Goal: Find specific page/section: Find specific page/section

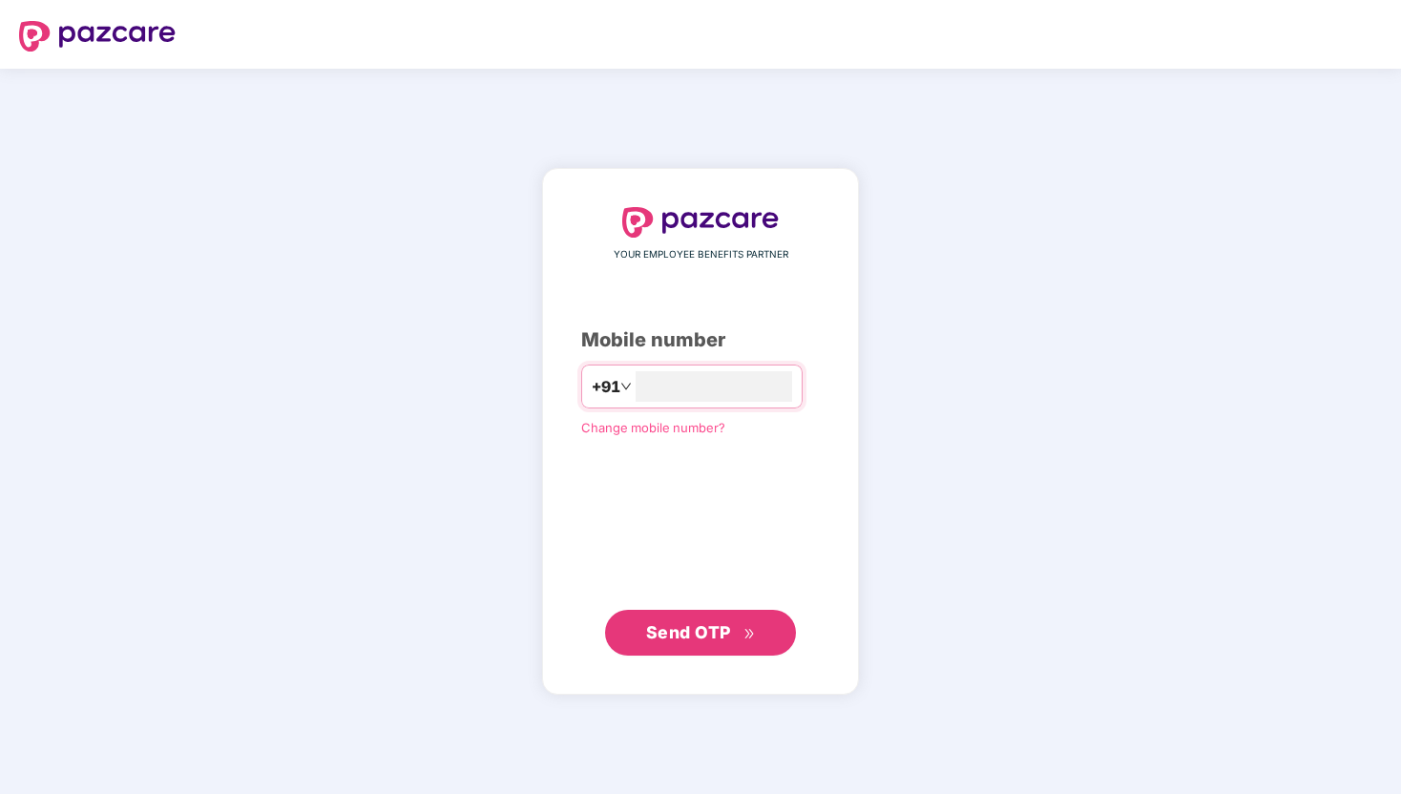
type input "**********"
click at [769, 638] on button "Send OTP" at bounding box center [700, 633] width 191 height 46
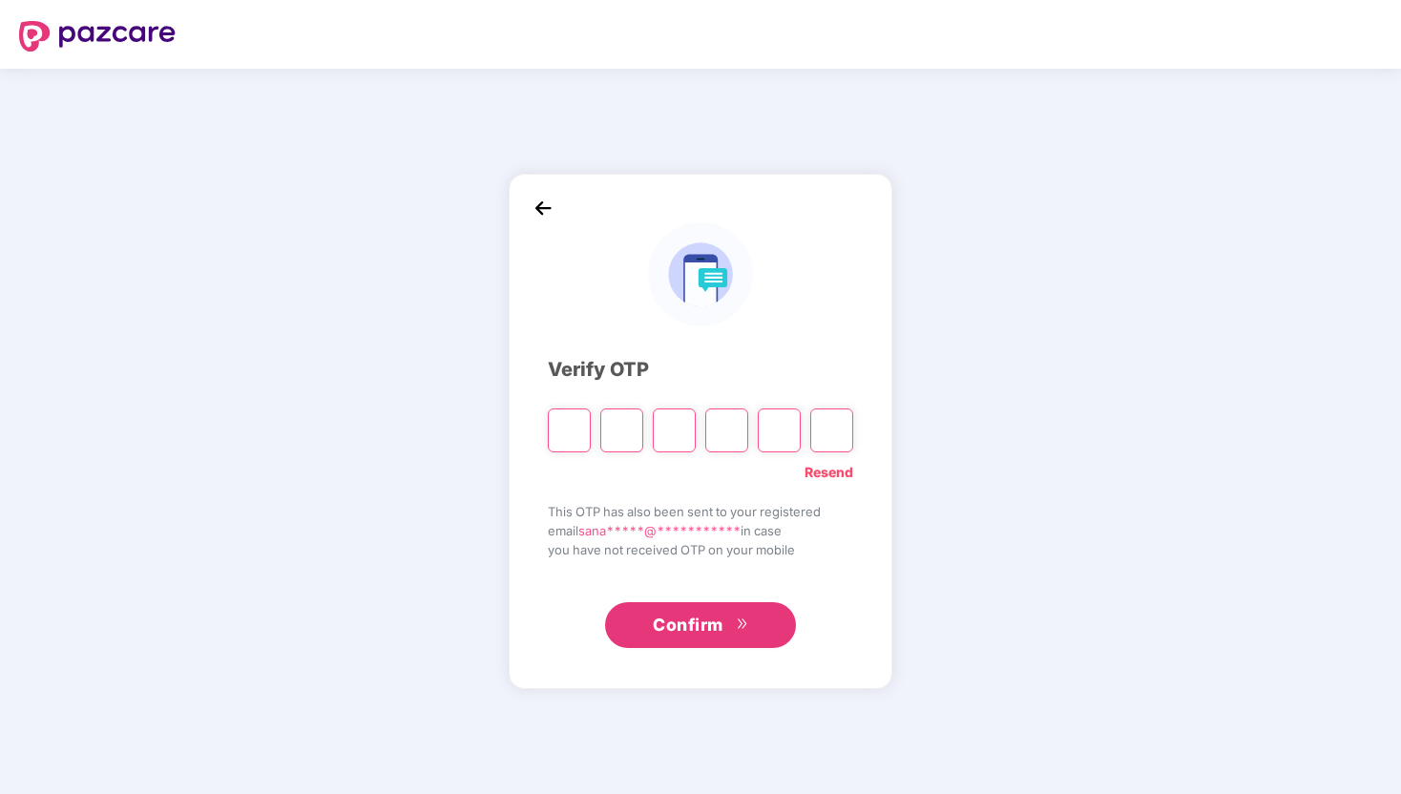
click at [584, 434] on input "Please enter verification code. Digit 1" at bounding box center [569, 431] width 43 height 44
type input "*"
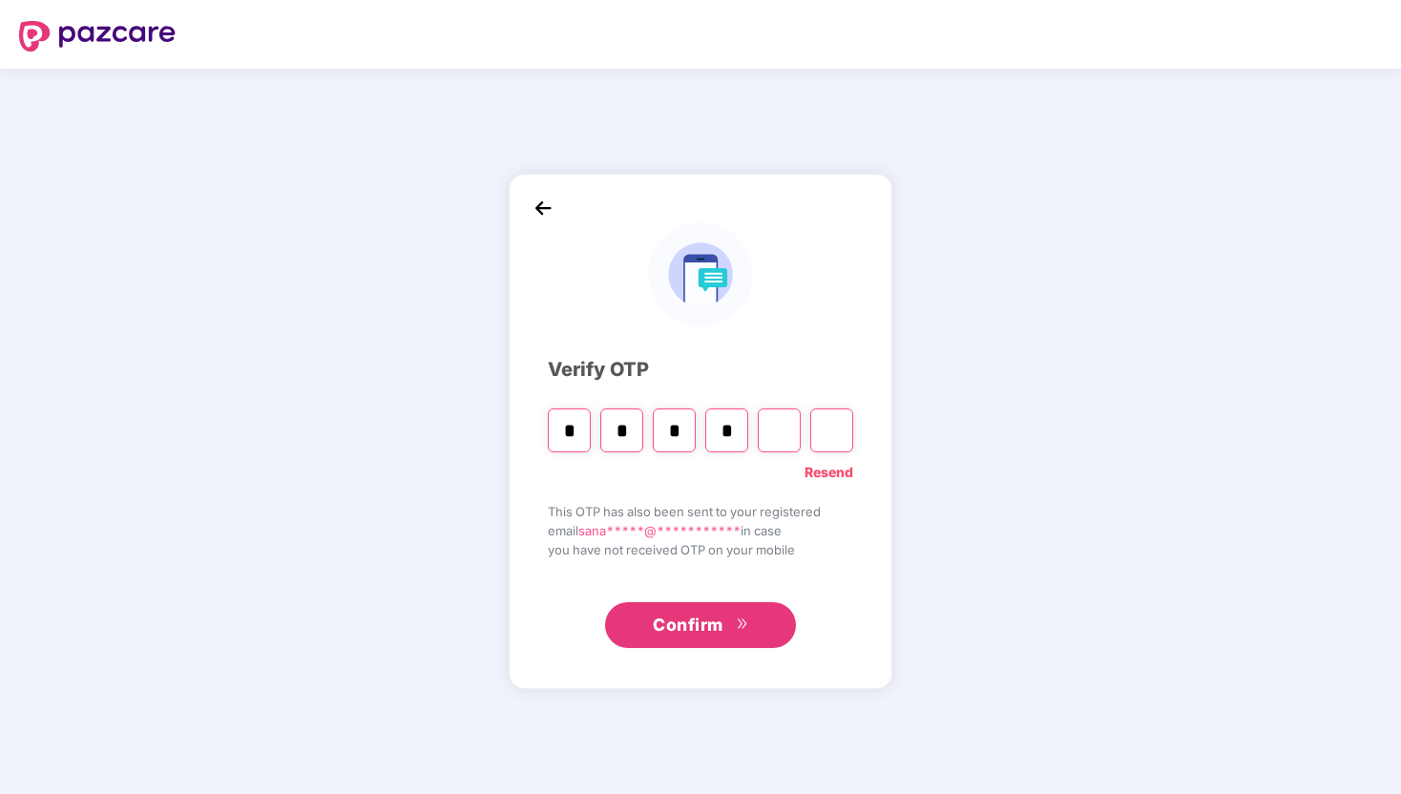
type input "*"
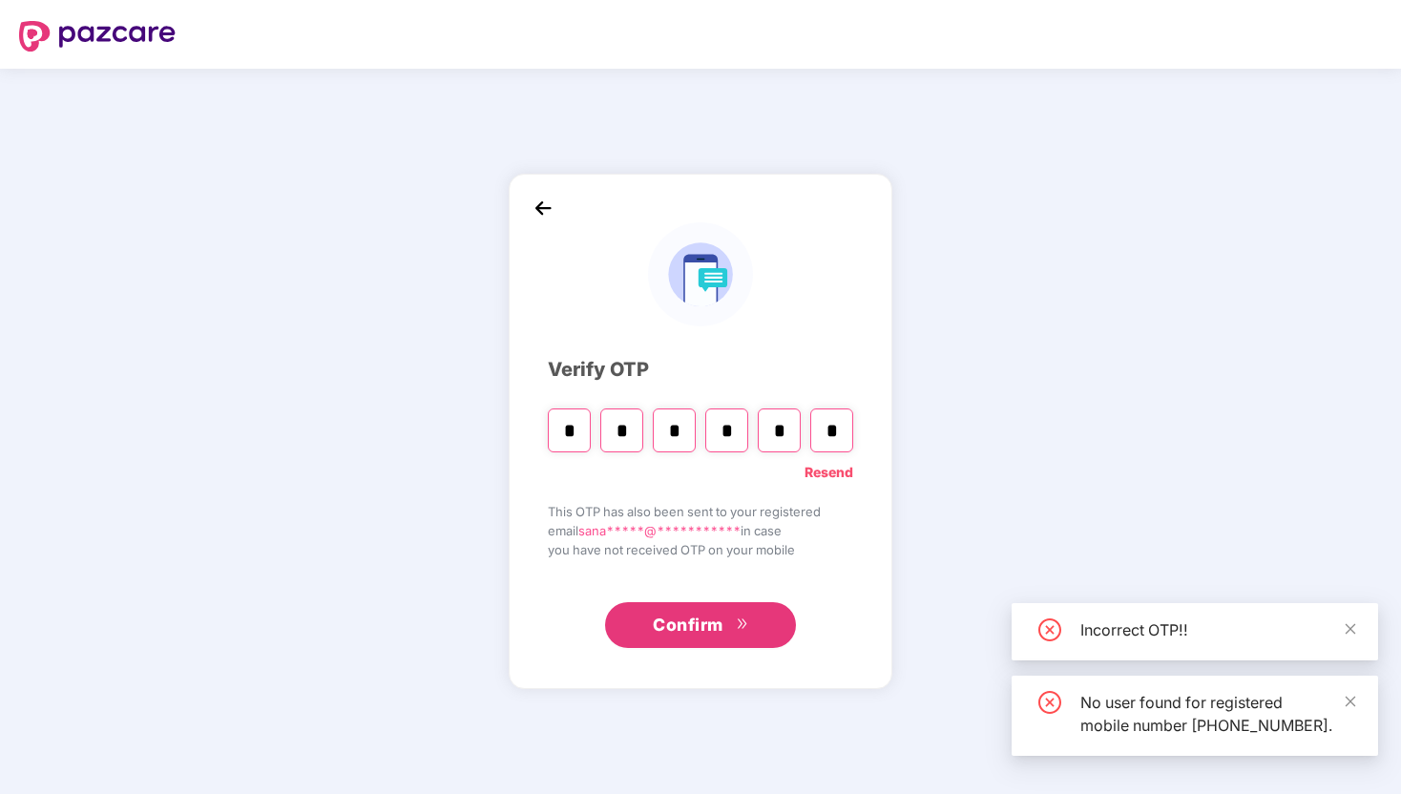
type input "*"
click at [681, 626] on span "Confirm" at bounding box center [688, 625] width 71 height 27
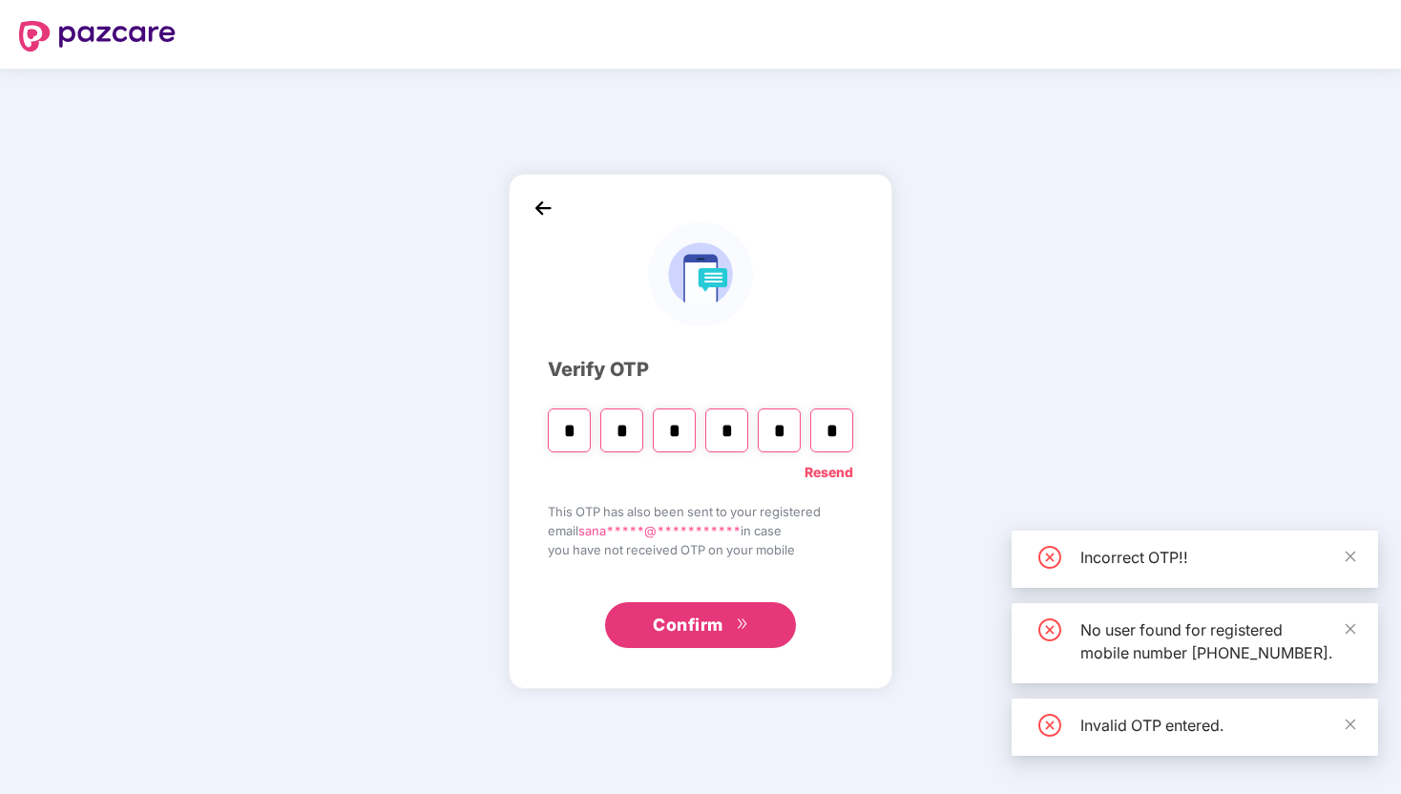
click at [683, 628] on span "Confirm" at bounding box center [688, 625] width 71 height 27
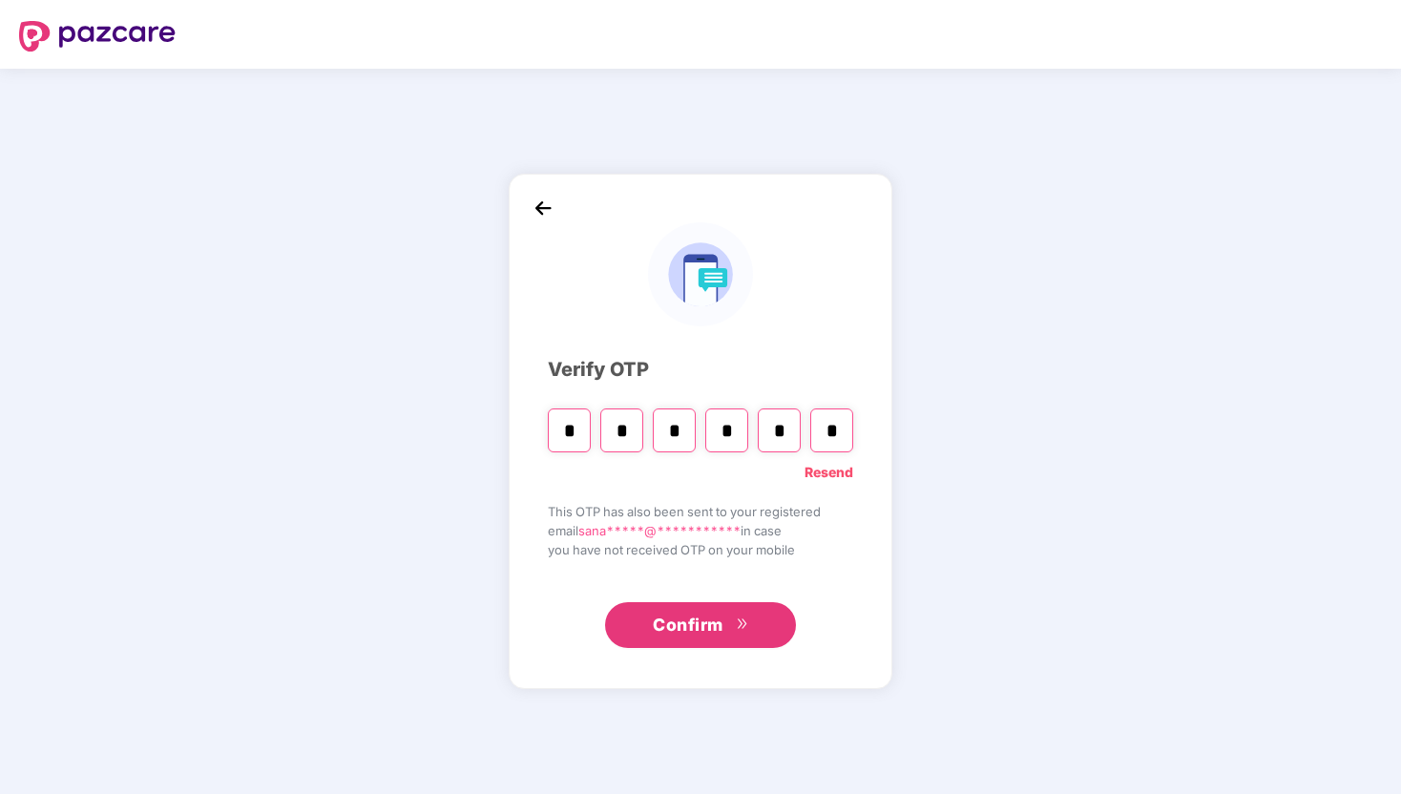
click at [733, 430] on input "*" at bounding box center [726, 431] width 43 height 44
type input "*"
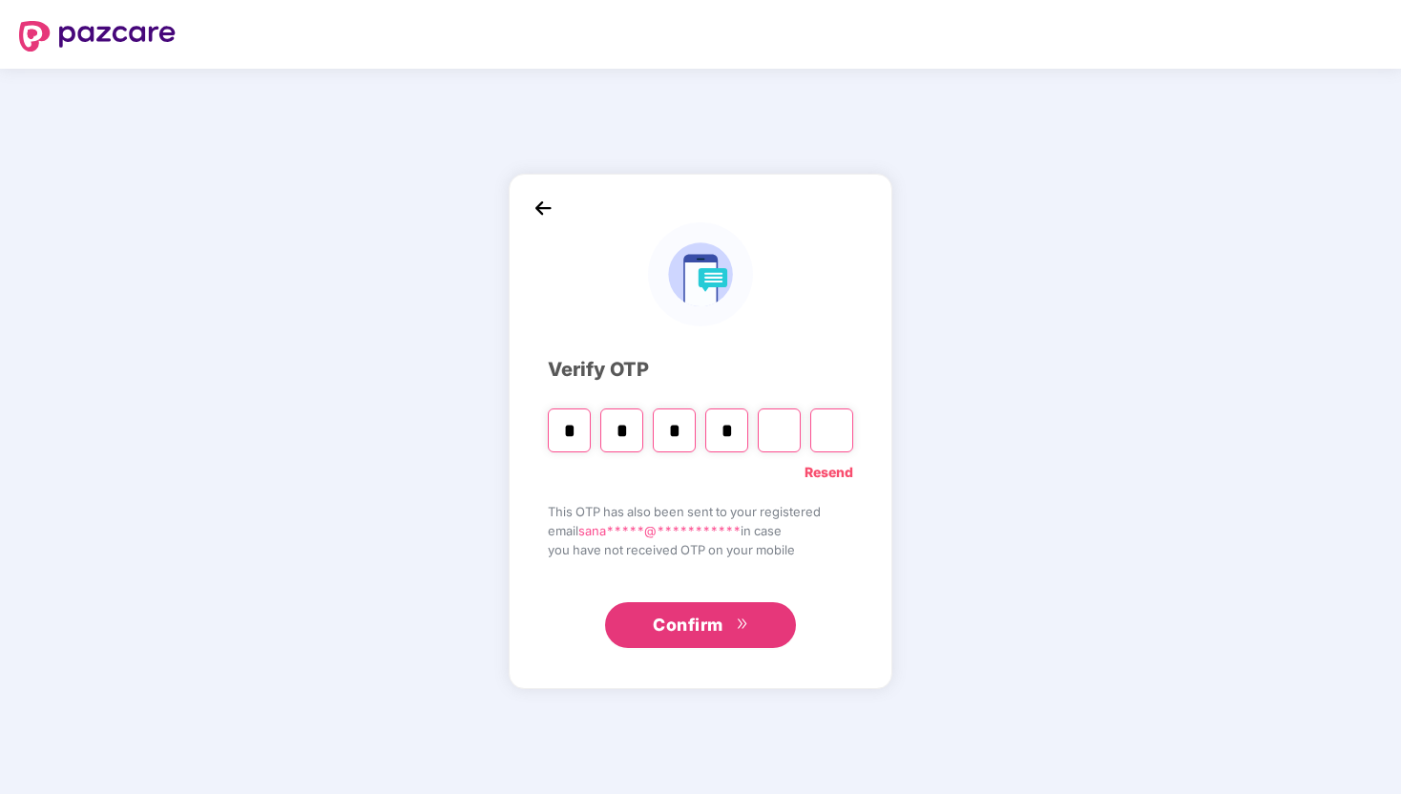
type input "*"
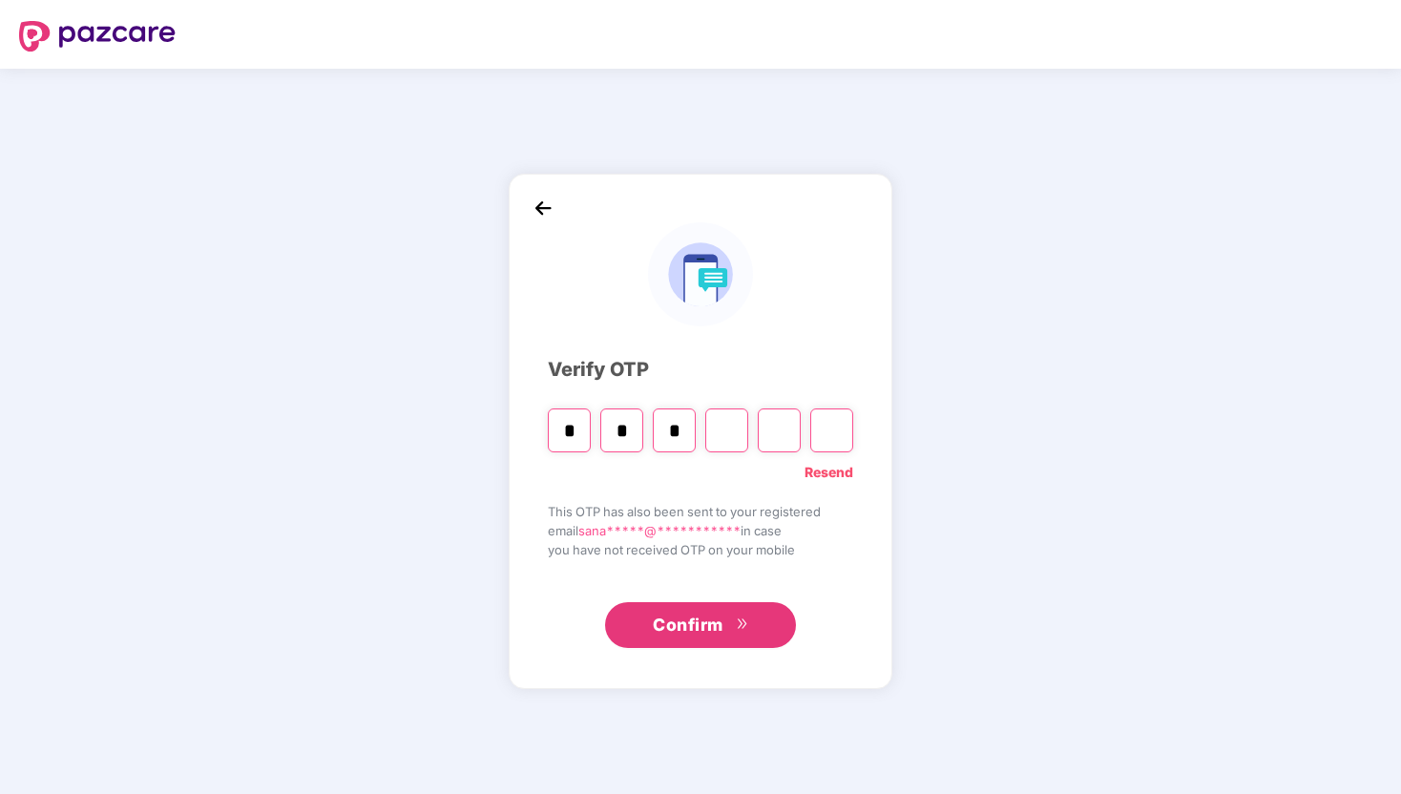
type input "*"
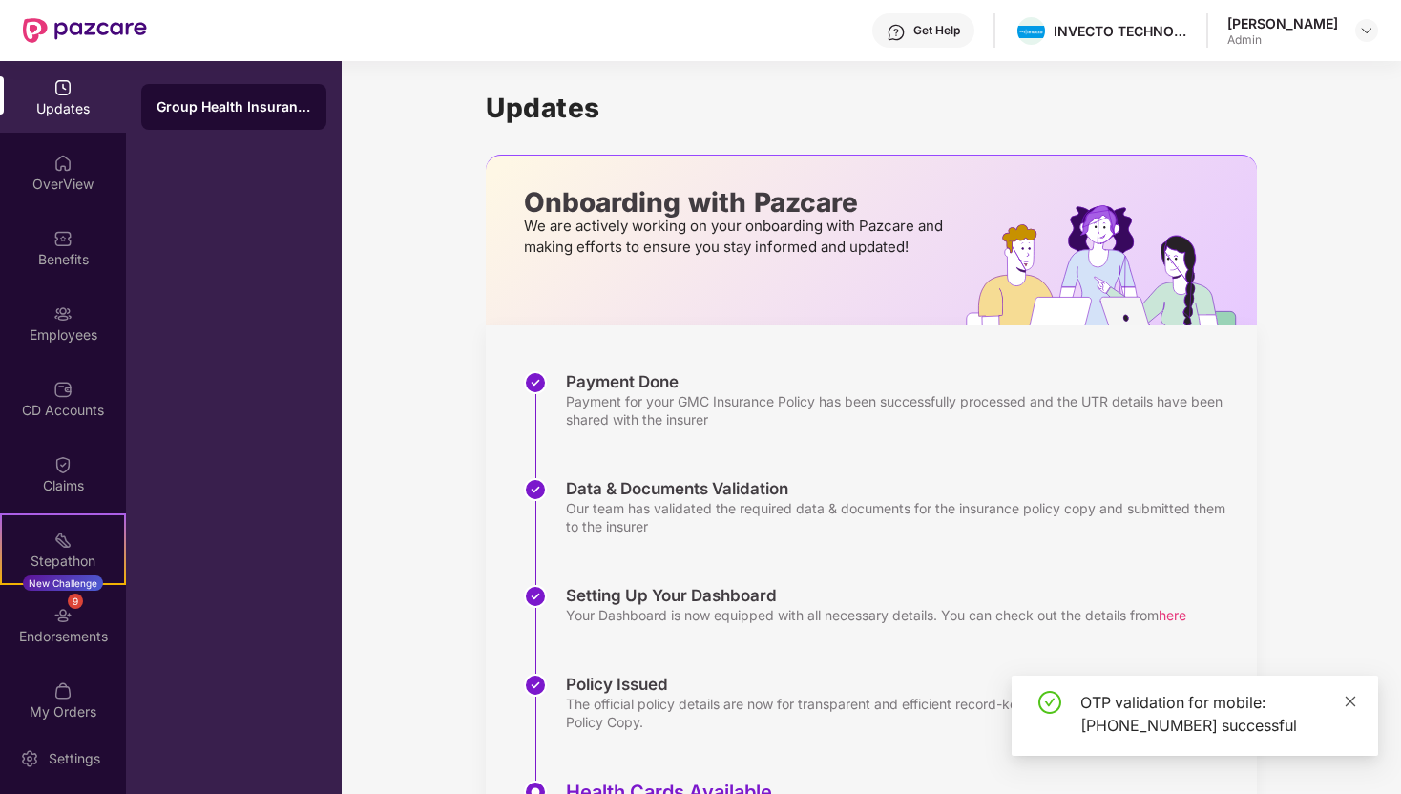
click at [1352, 701] on icon "close" at bounding box center [1350, 701] width 13 height 13
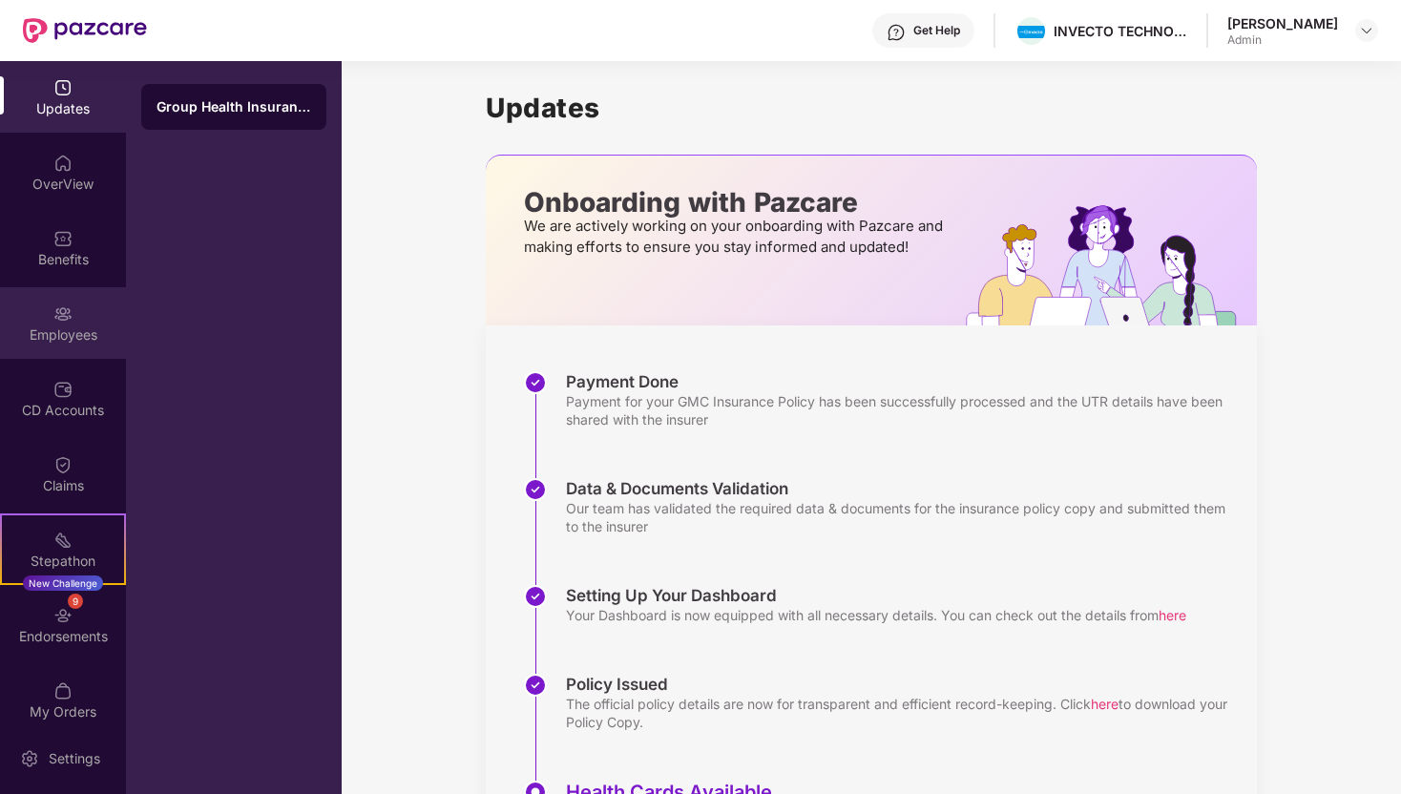
click at [64, 345] on div "Employees" at bounding box center [63, 323] width 126 height 72
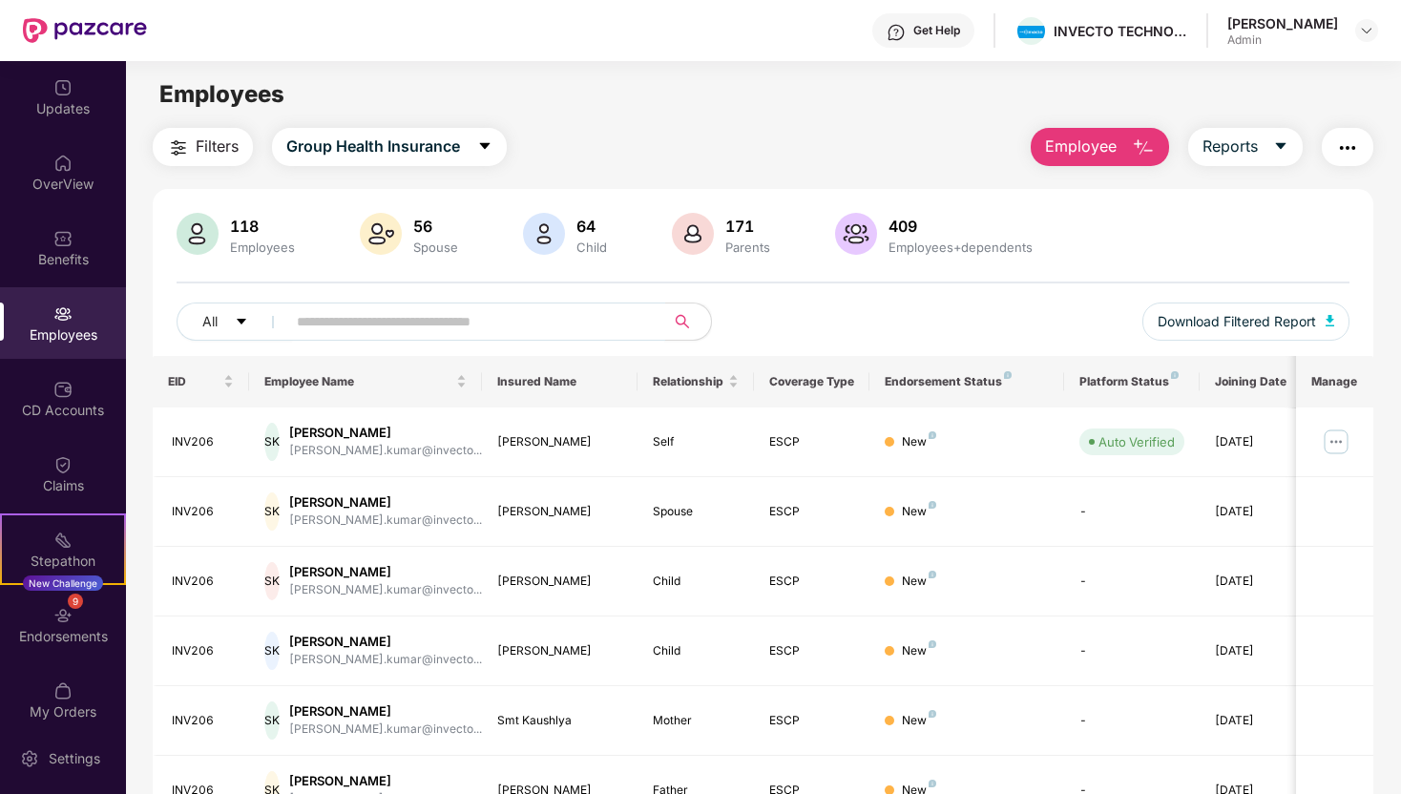
click at [384, 321] on input "text" at bounding box center [468, 321] width 343 height 29
click at [438, 320] on input "text" at bounding box center [468, 321] width 343 height 29
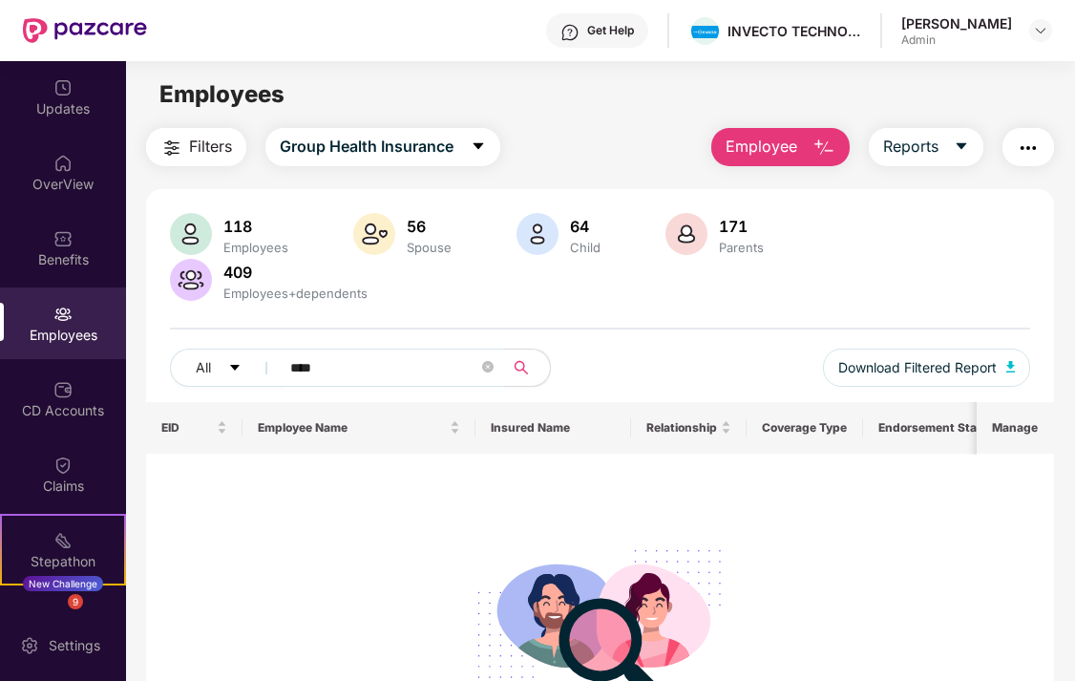
click at [397, 381] on input "****" at bounding box center [384, 367] width 188 height 29
type input "*"
click at [360, 360] on input "*****" at bounding box center [384, 367] width 188 height 29
type input "*"
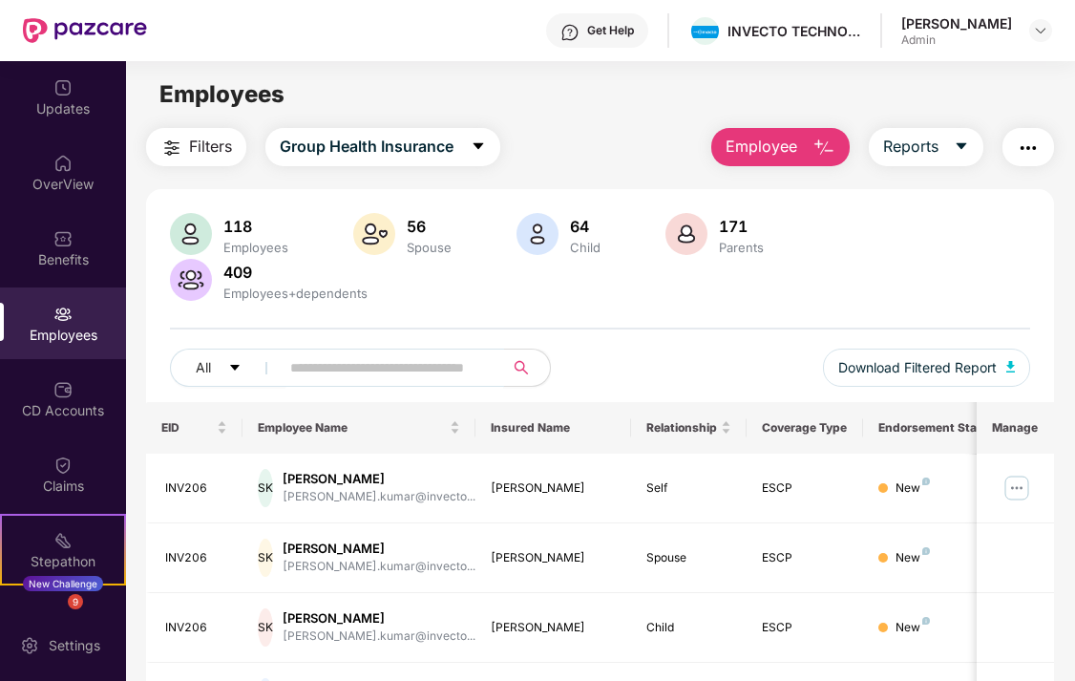
click at [344, 372] on input "text" at bounding box center [384, 367] width 188 height 29
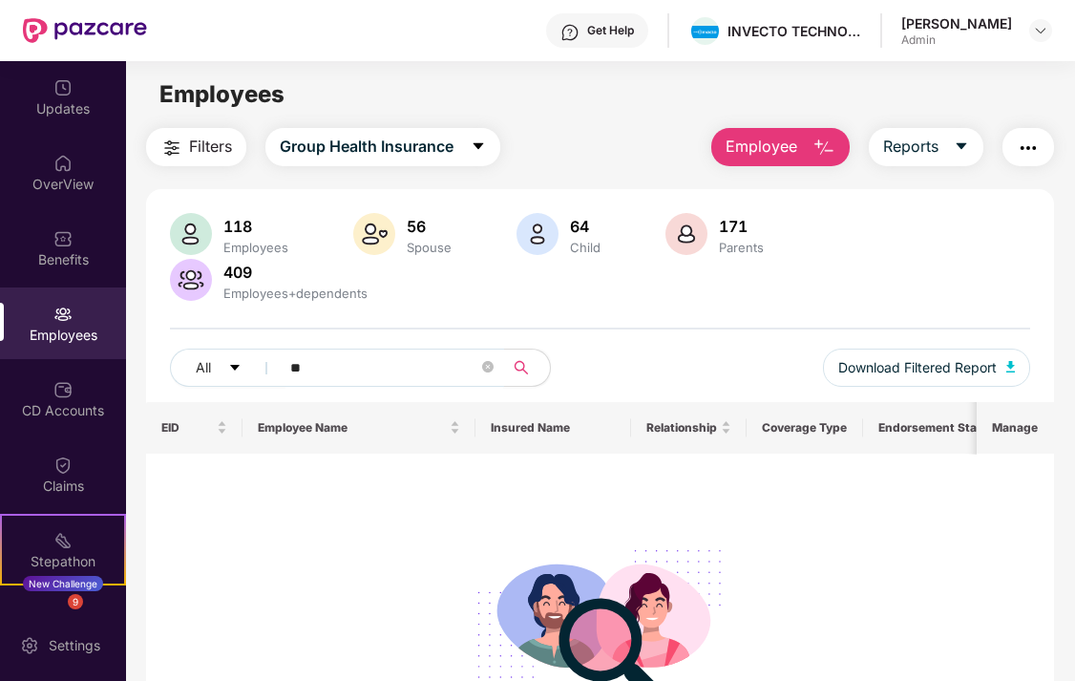
type input "*"
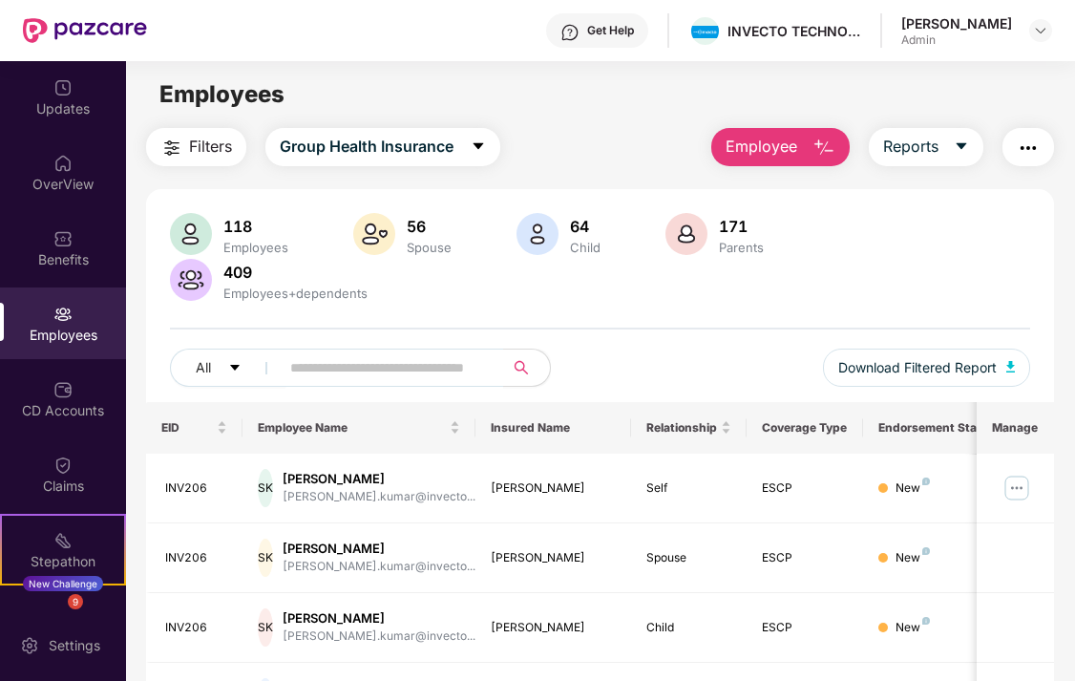
click at [29, 313] on div "Employees" at bounding box center [63, 323] width 126 height 72
click at [29, 311] on div "Employees" at bounding box center [63, 323] width 126 height 72
click at [87, 427] on div "CD Accounts" at bounding box center [63, 399] width 126 height 72
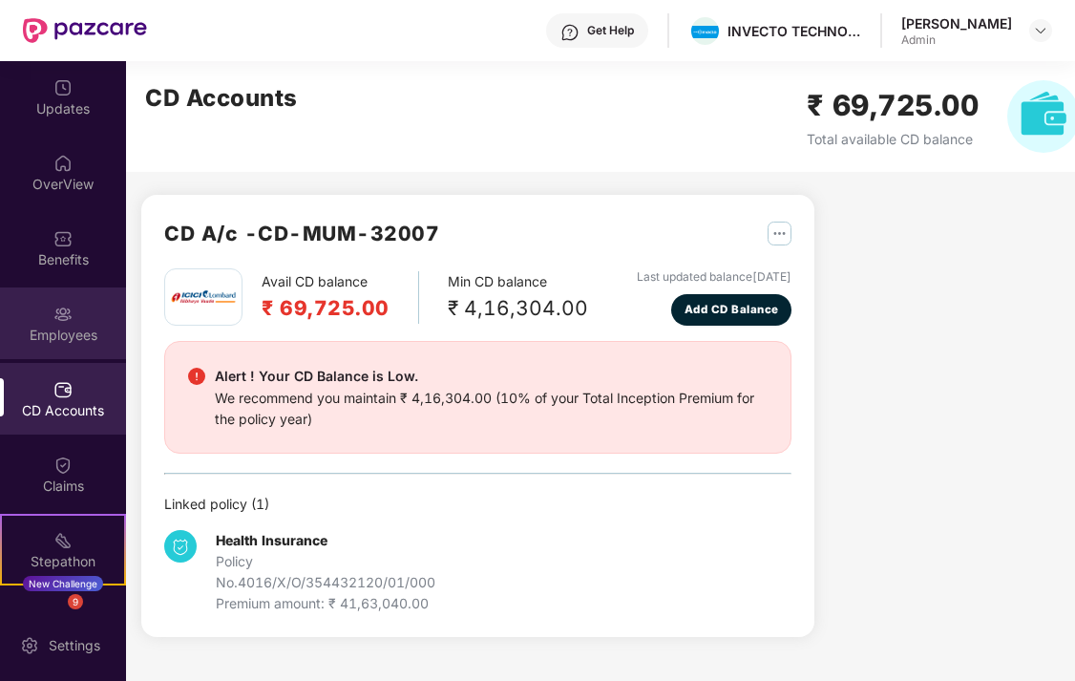
click at [79, 326] on div "Employees" at bounding box center [63, 335] width 126 height 19
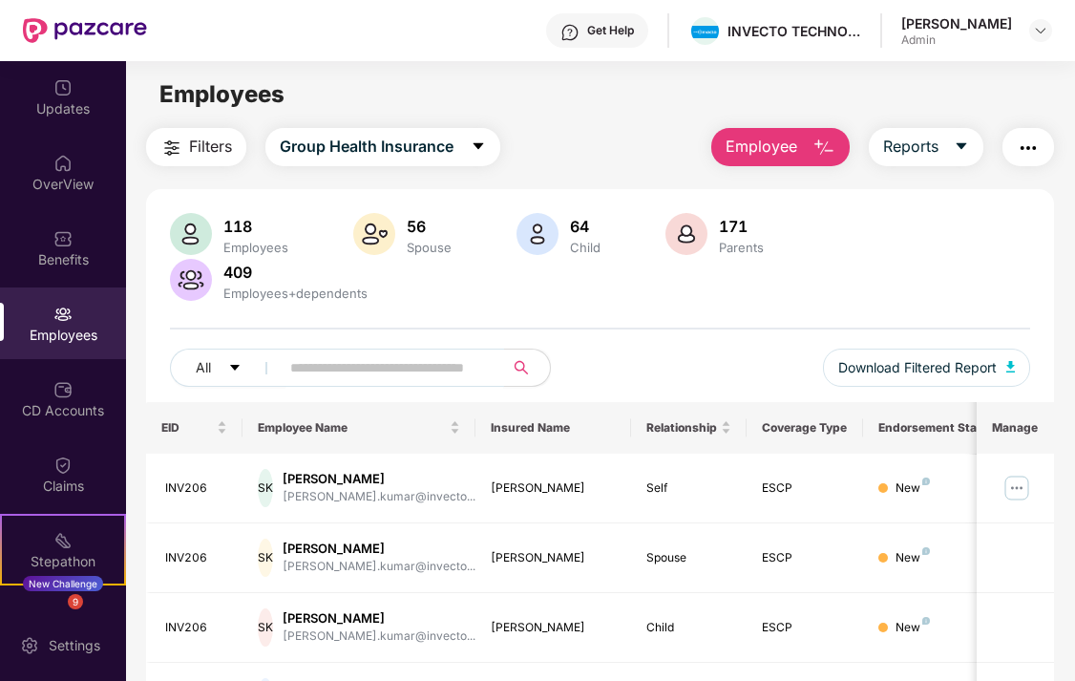
click at [332, 372] on input "text" at bounding box center [384, 367] width 188 height 29
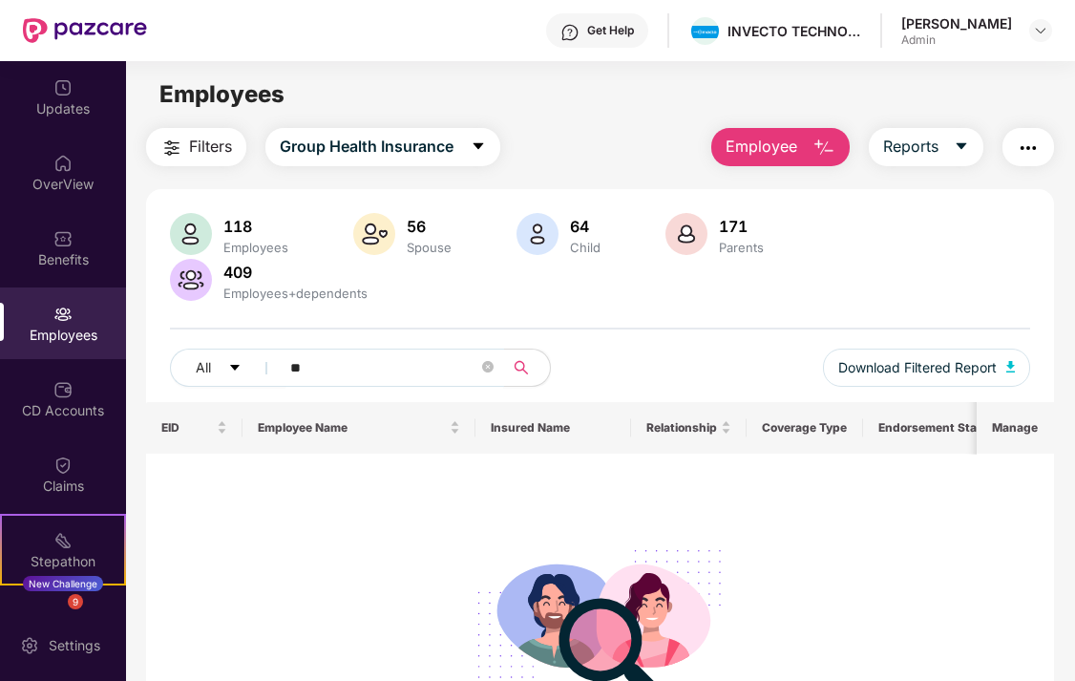
type input "*"
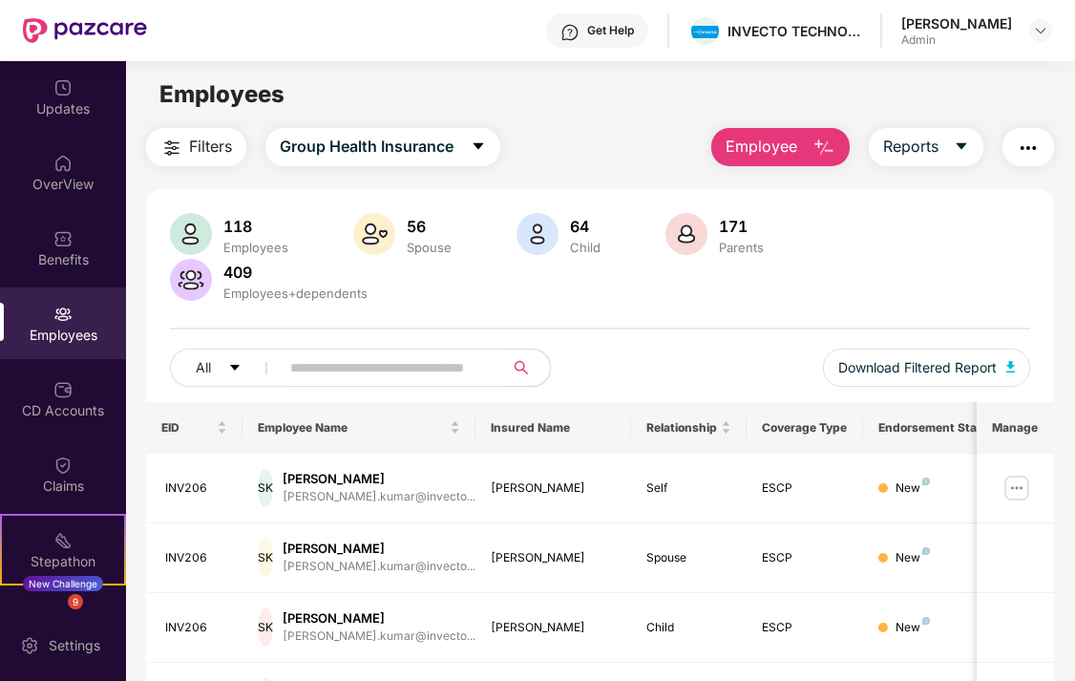
click at [391, 375] on input "text" at bounding box center [384, 367] width 188 height 29
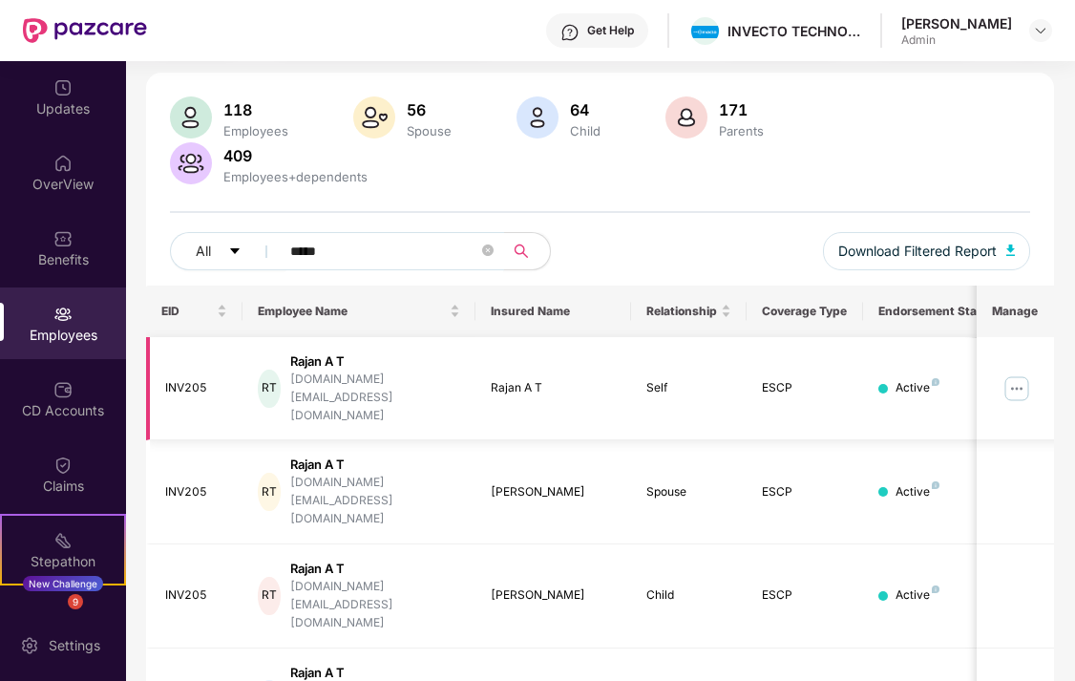
scroll to position [120, 0]
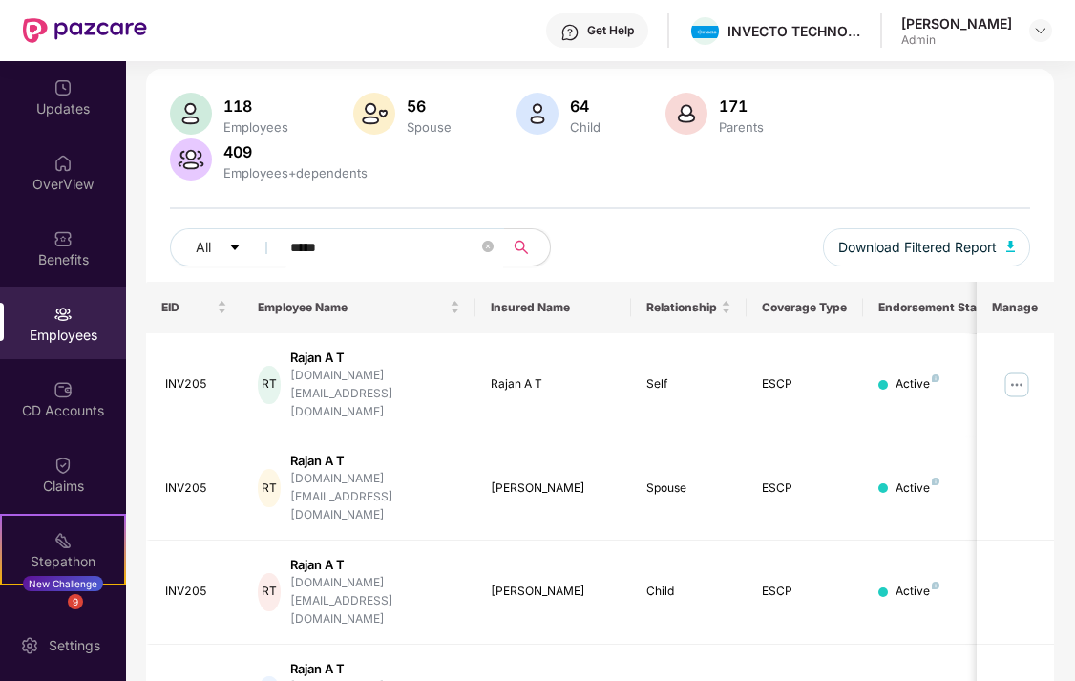
click at [378, 257] on input "*****" at bounding box center [384, 247] width 188 height 29
type input "*"
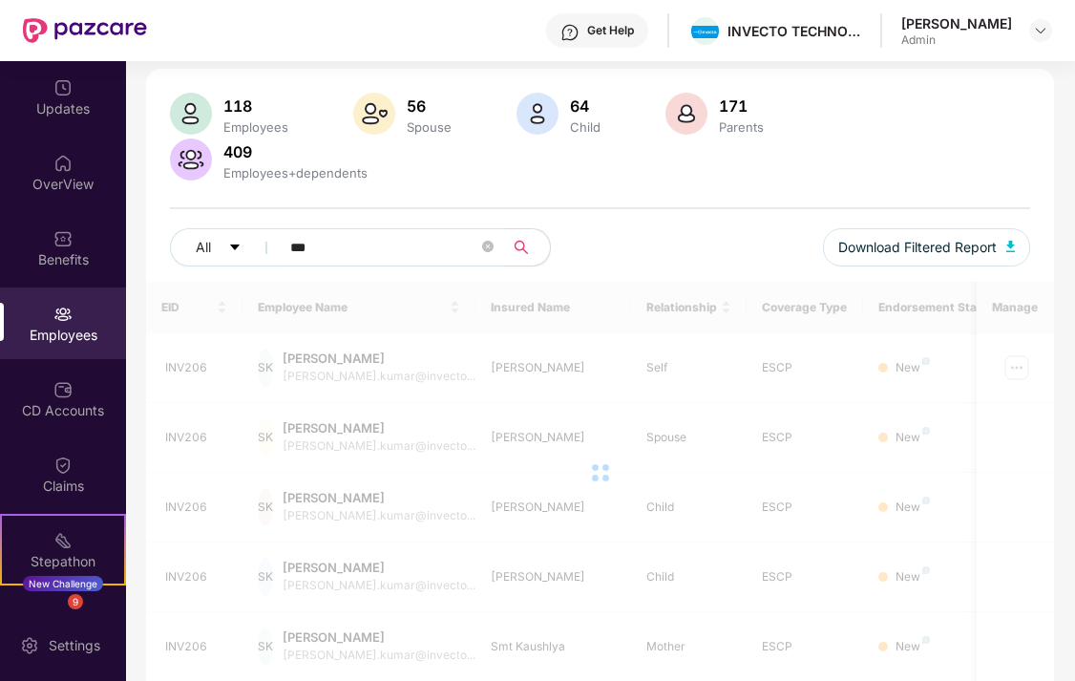
scroll to position [61, 0]
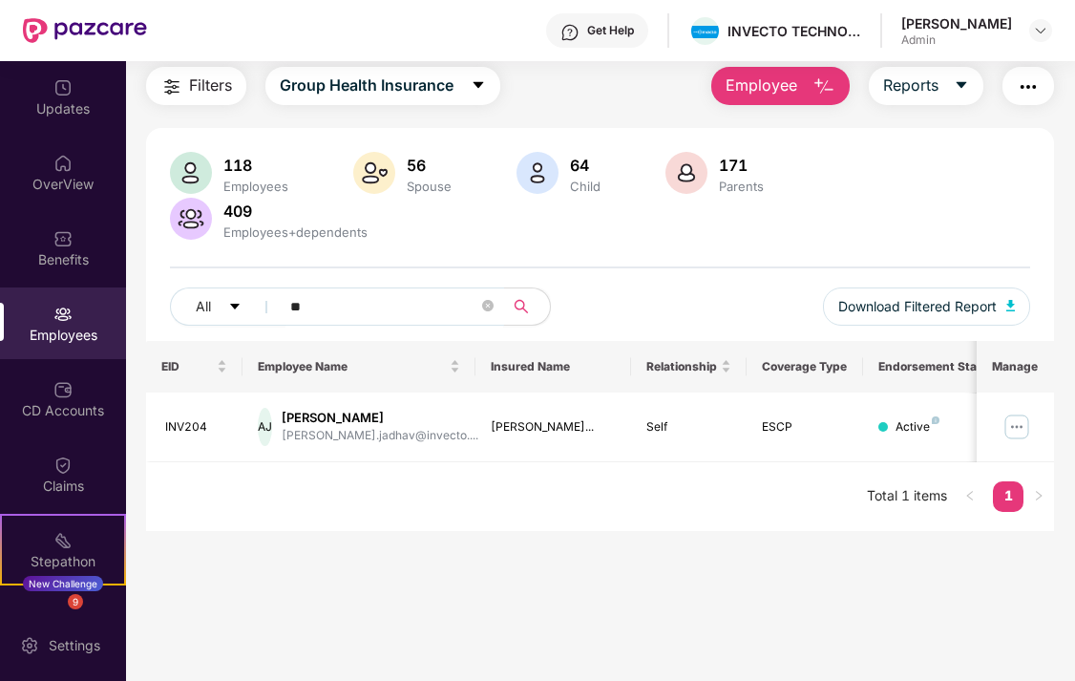
type input "*"
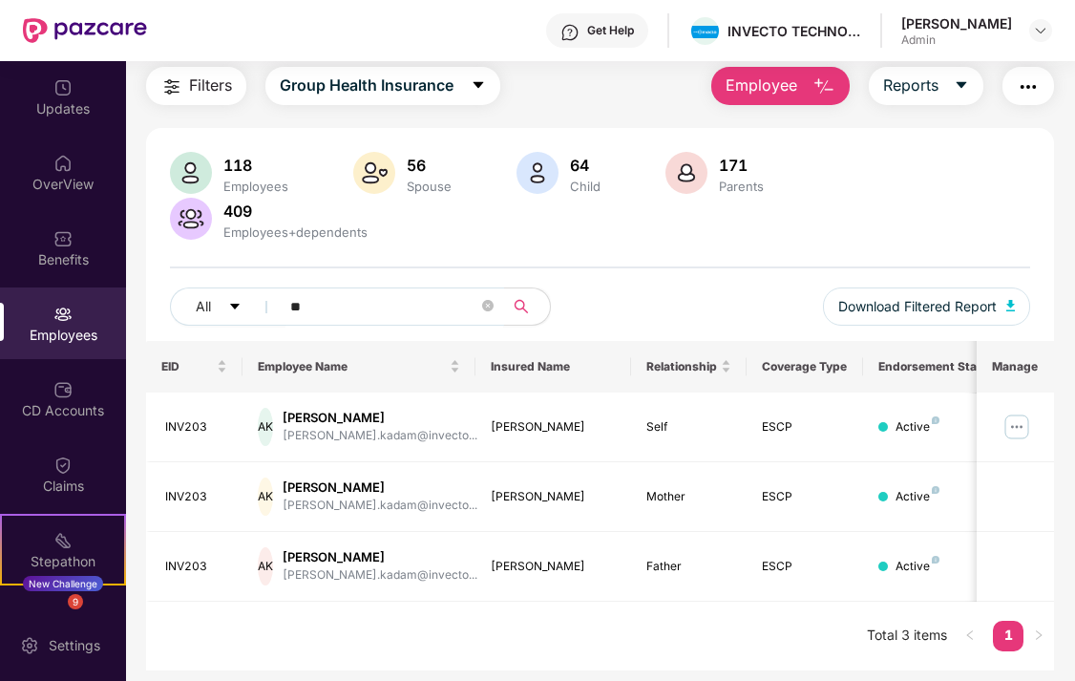
type input "*"
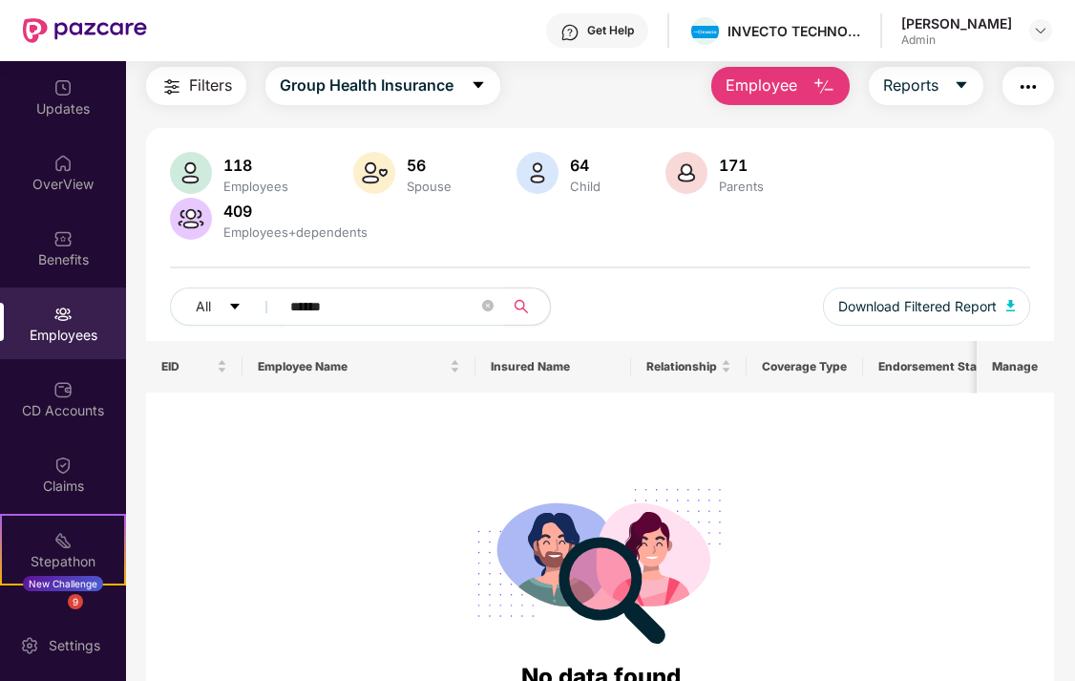
scroll to position [120, 0]
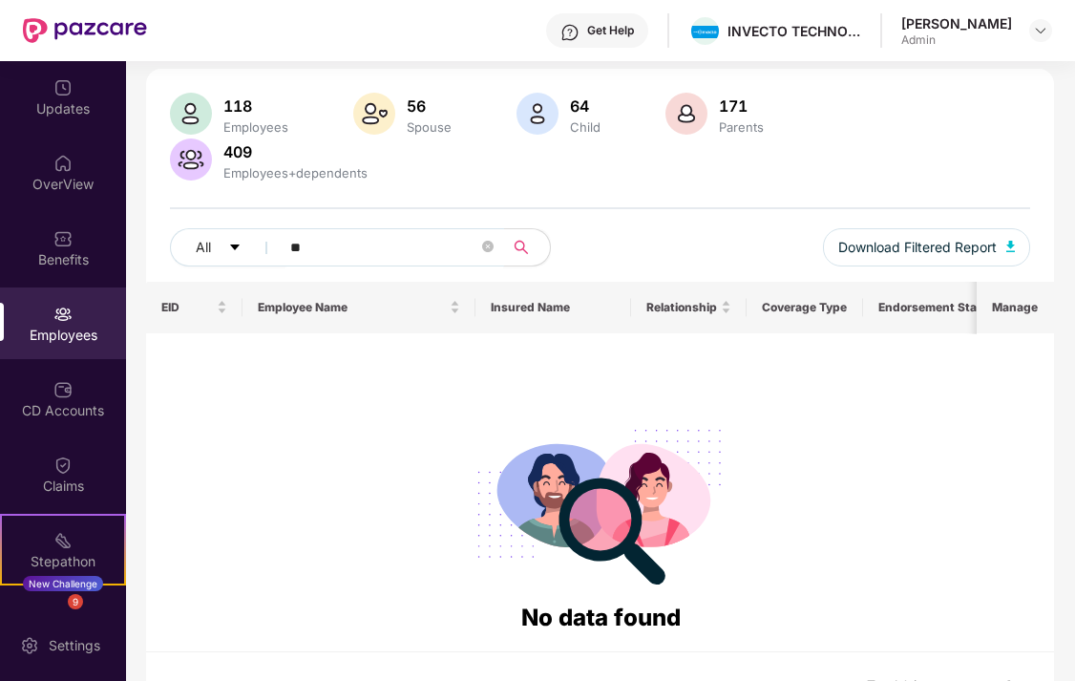
type input "*"
